Goal: Find contact information: Find contact information

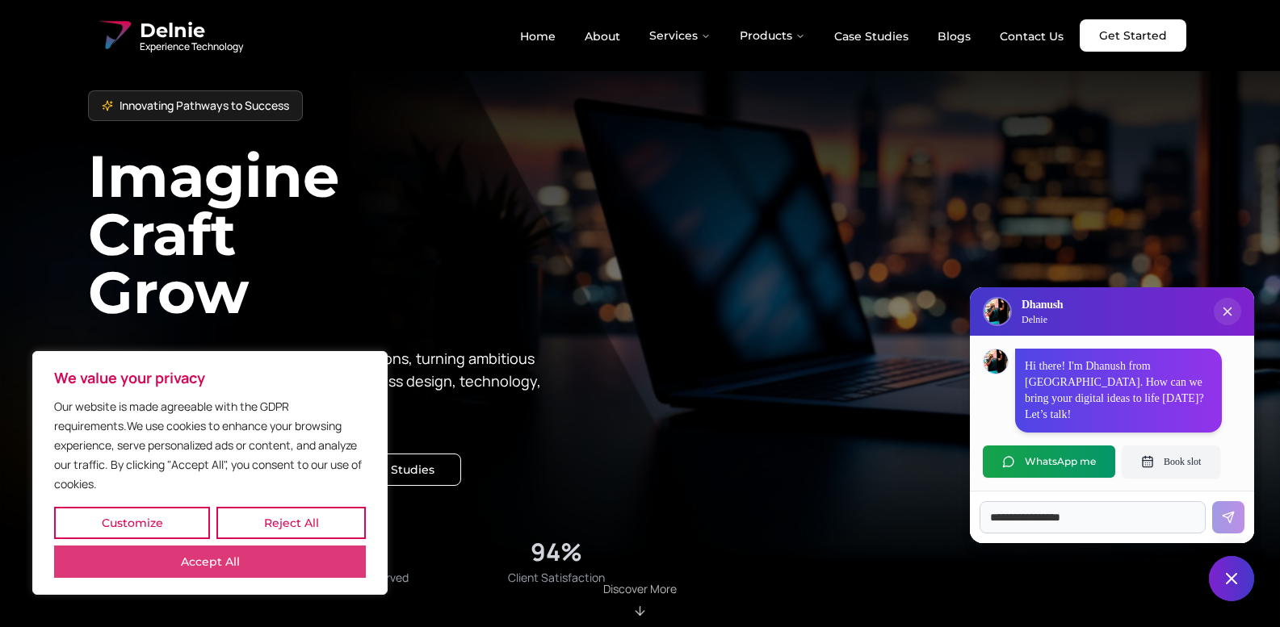
click at [339, 548] on button "Accept All" at bounding box center [210, 562] width 312 height 32
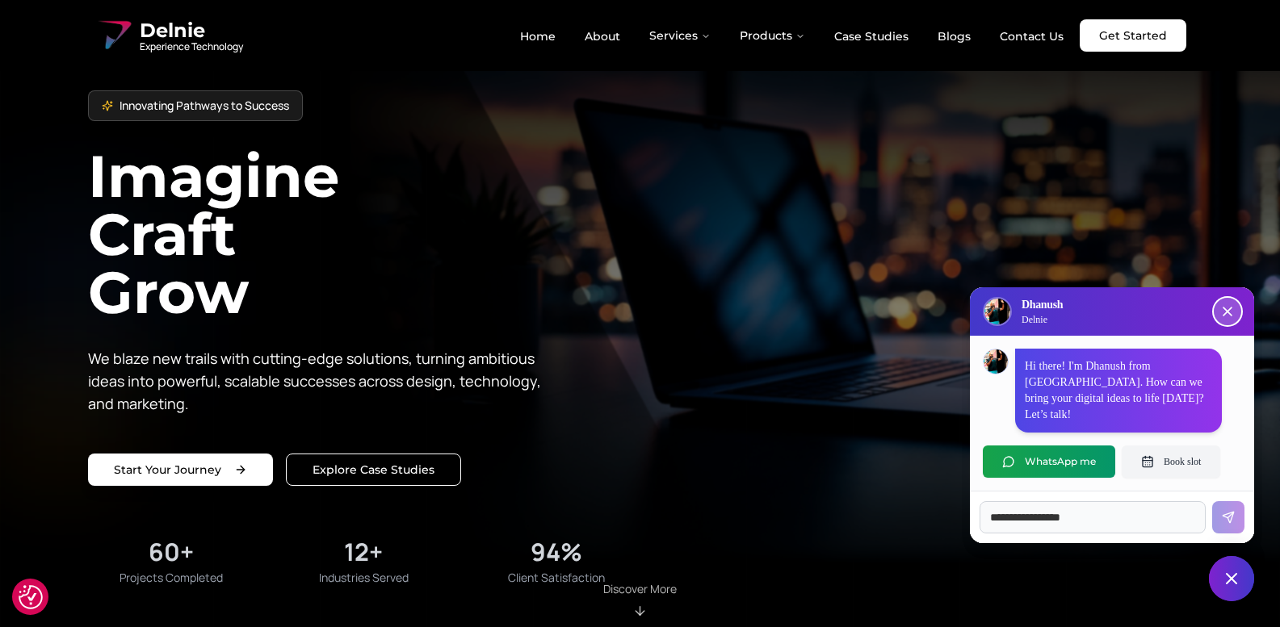
click at [1235, 325] on button "Close chat popup" at bounding box center [1227, 311] width 27 height 27
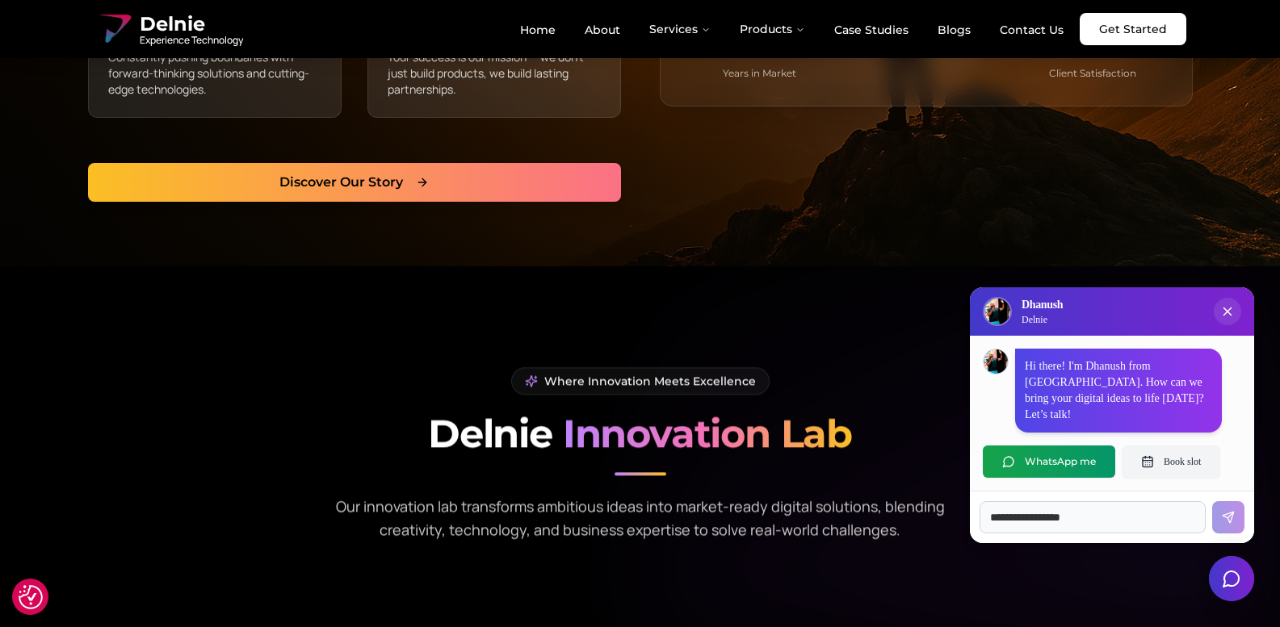
scroll to position [1050, 0]
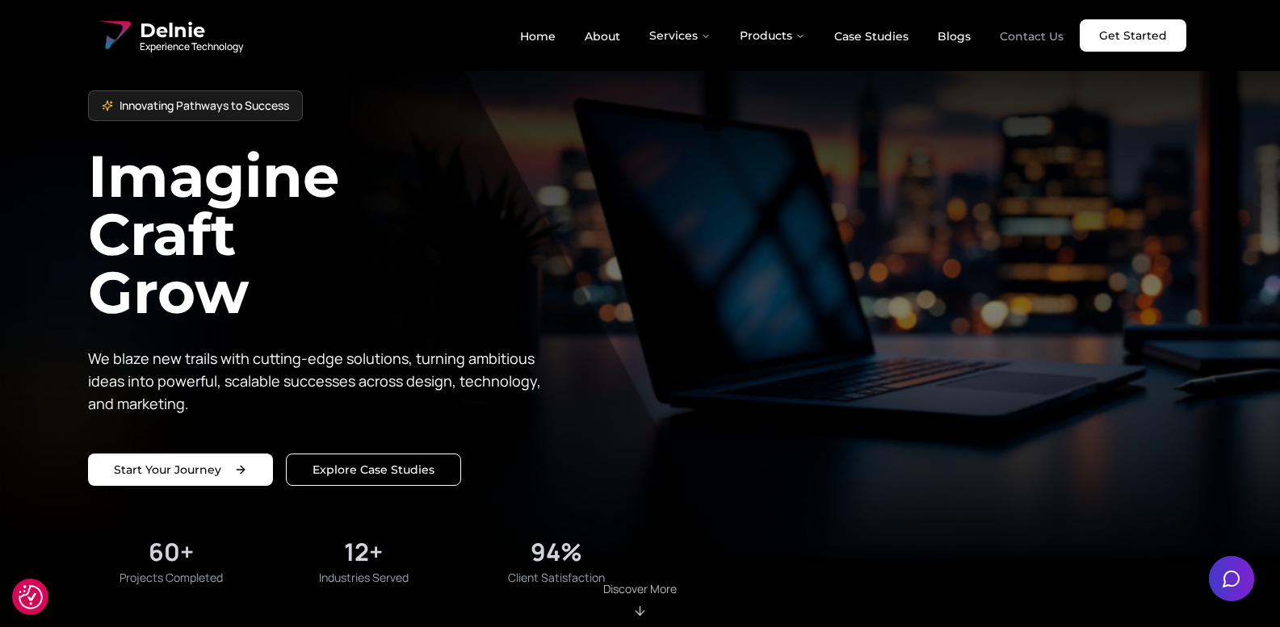
click at [1049, 40] on link "Contact Us" at bounding box center [1032, 36] width 90 height 27
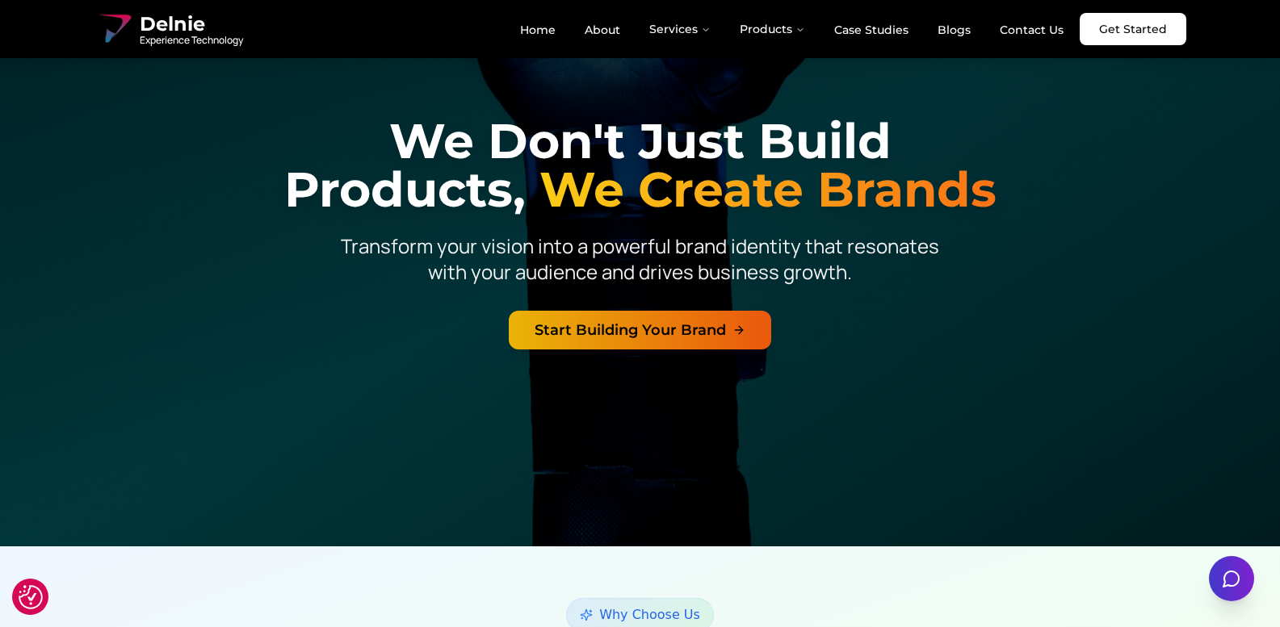
click at [633, 328] on link "Start Building Your Brand" at bounding box center [640, 330] width 262 height 39
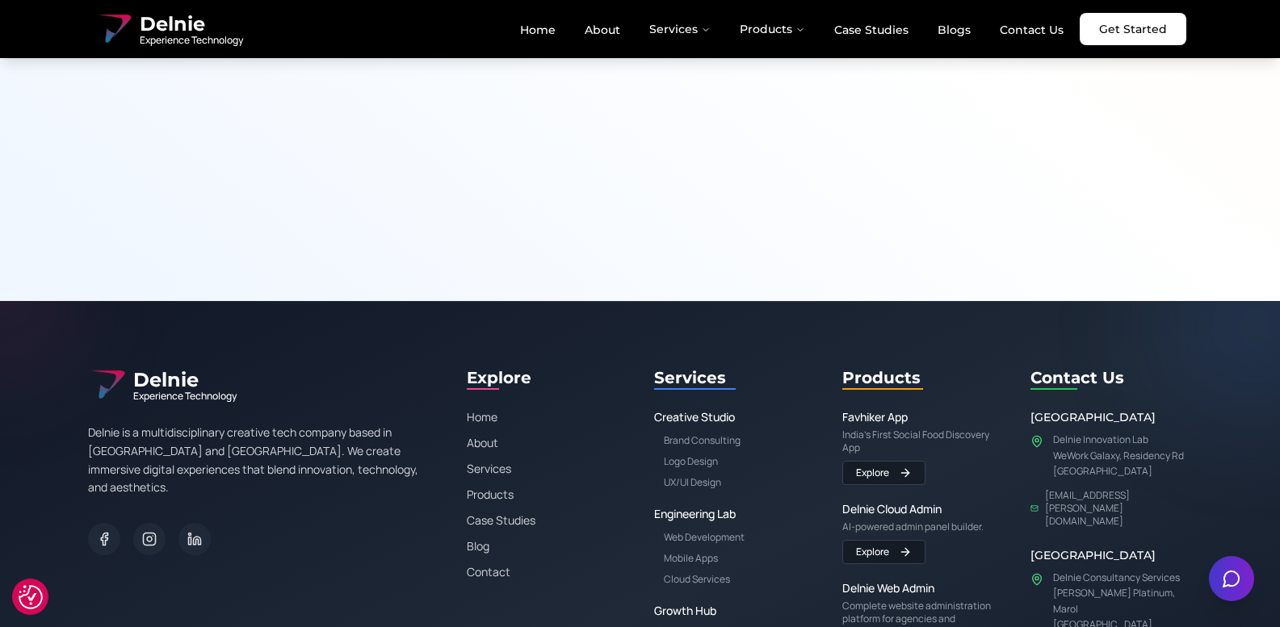
scroll to position [3031, 0]
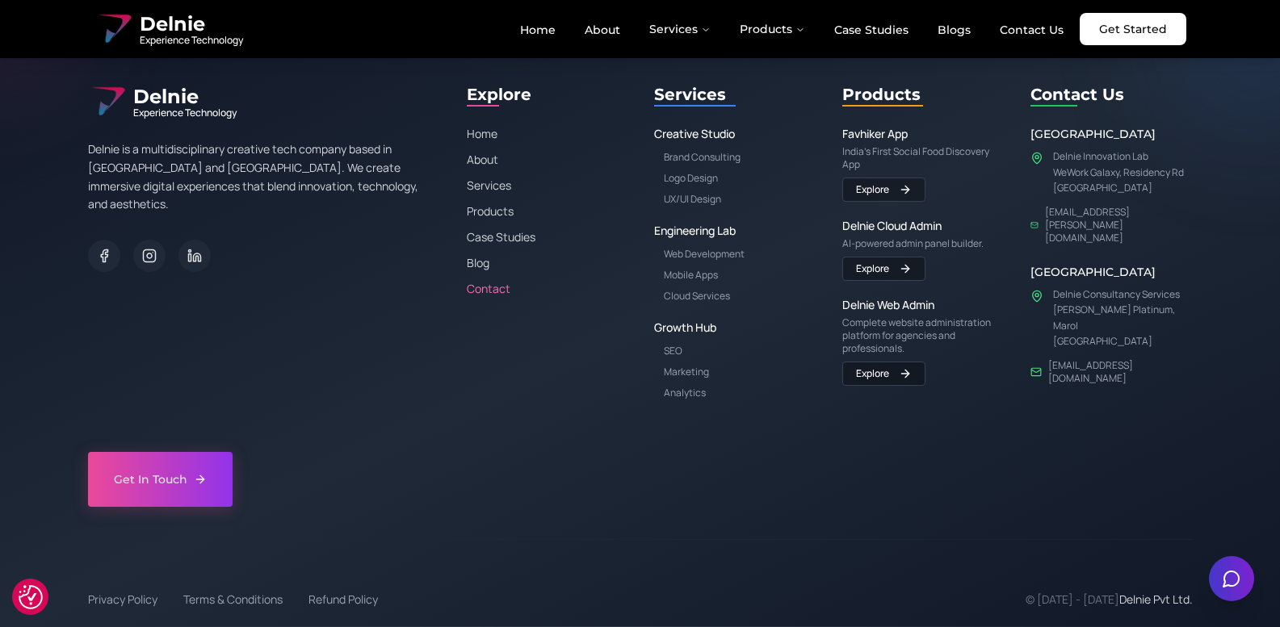
click at [509, 292] on link "Contact" at bounding box center [548, 289] width 162 height 16
click at [195, 459] on link "Get In Touch" at bounding box center [160, 479] width 145 height 55
click at [104, 474] on link "Get In Touch" at bounding box center [160, 479] width 145 height 55
click at [497, 290] on link "Contact" at bounding box center [548, 289] width 162 height 16
click at [485, 271] on link "Blog" at bounding box center [548, 263] width 162 height 16
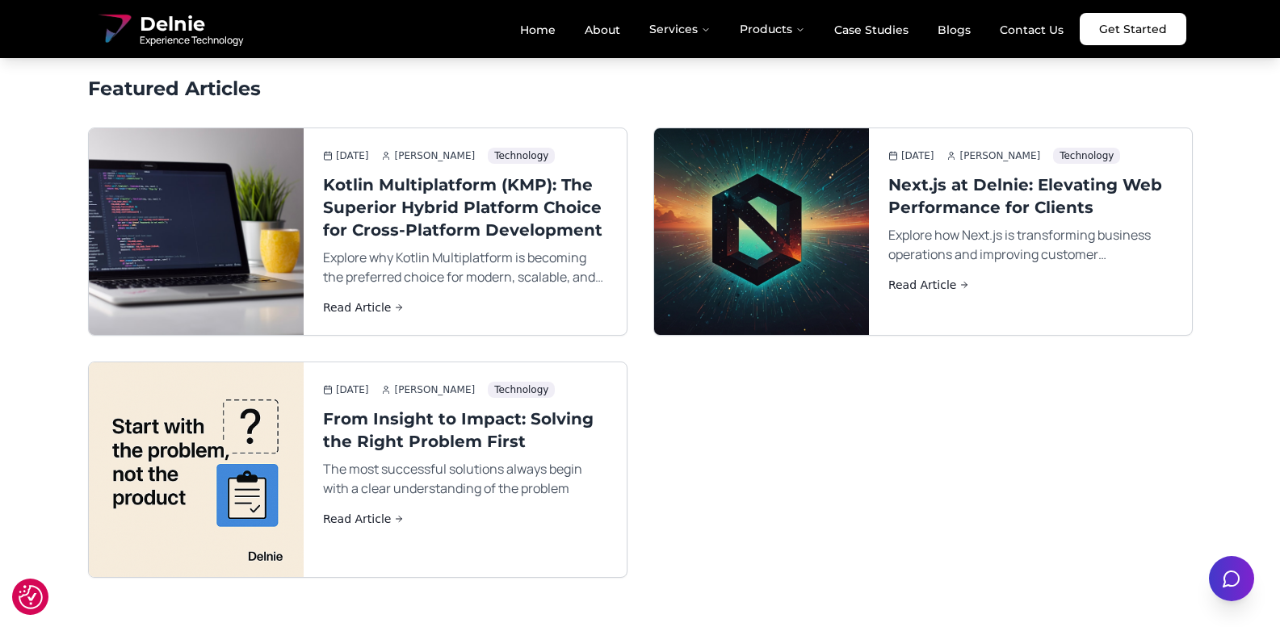
scroll to position [485, 0]
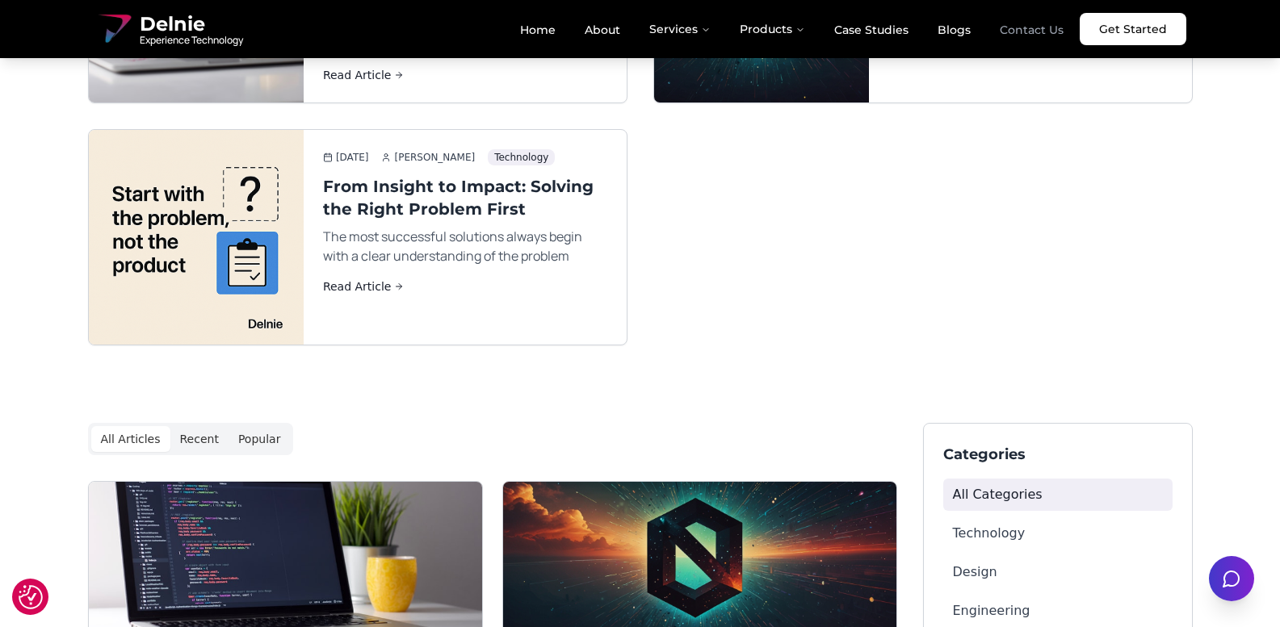
click at [1031, 32] on link "Contact Us" at bounding box center [1032, 29] width 90 height 27
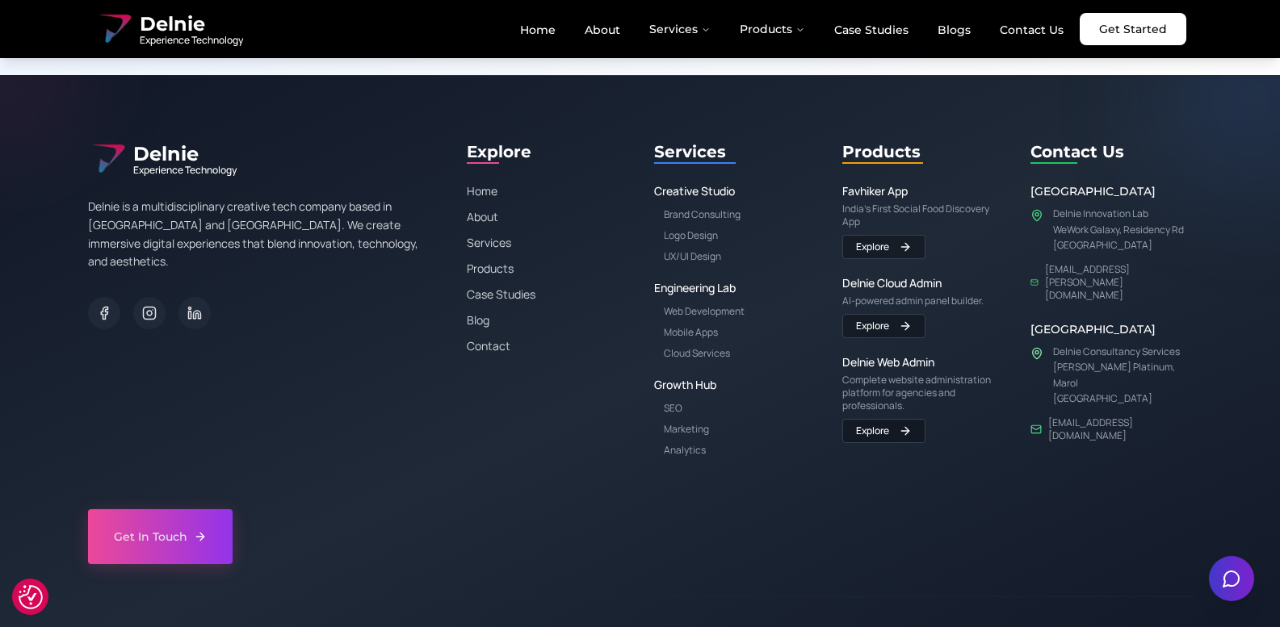
scroll to position [2869, 0]
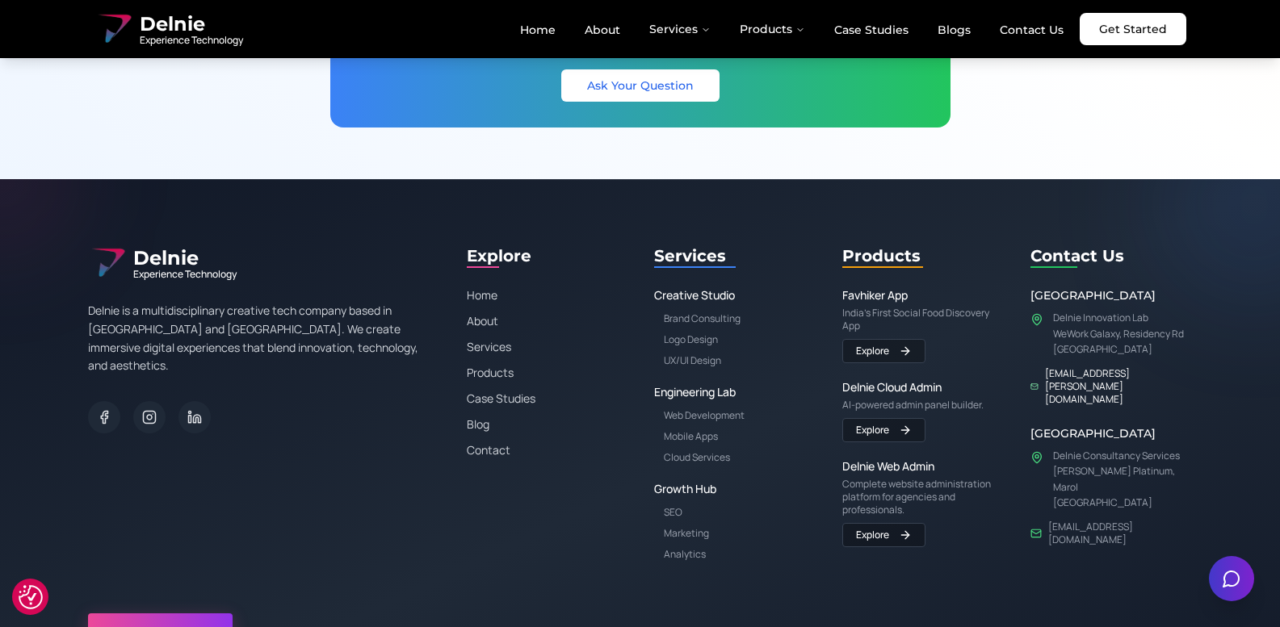
click at [1099, 374] on link "[EMAIL_ADDRESS][PERSON_NAME][DOMAIN_NAME]" at bounding box center [1119, 386] width 148 height 39
